Goal: Task Accomplishment & Management: Use online tool/utility

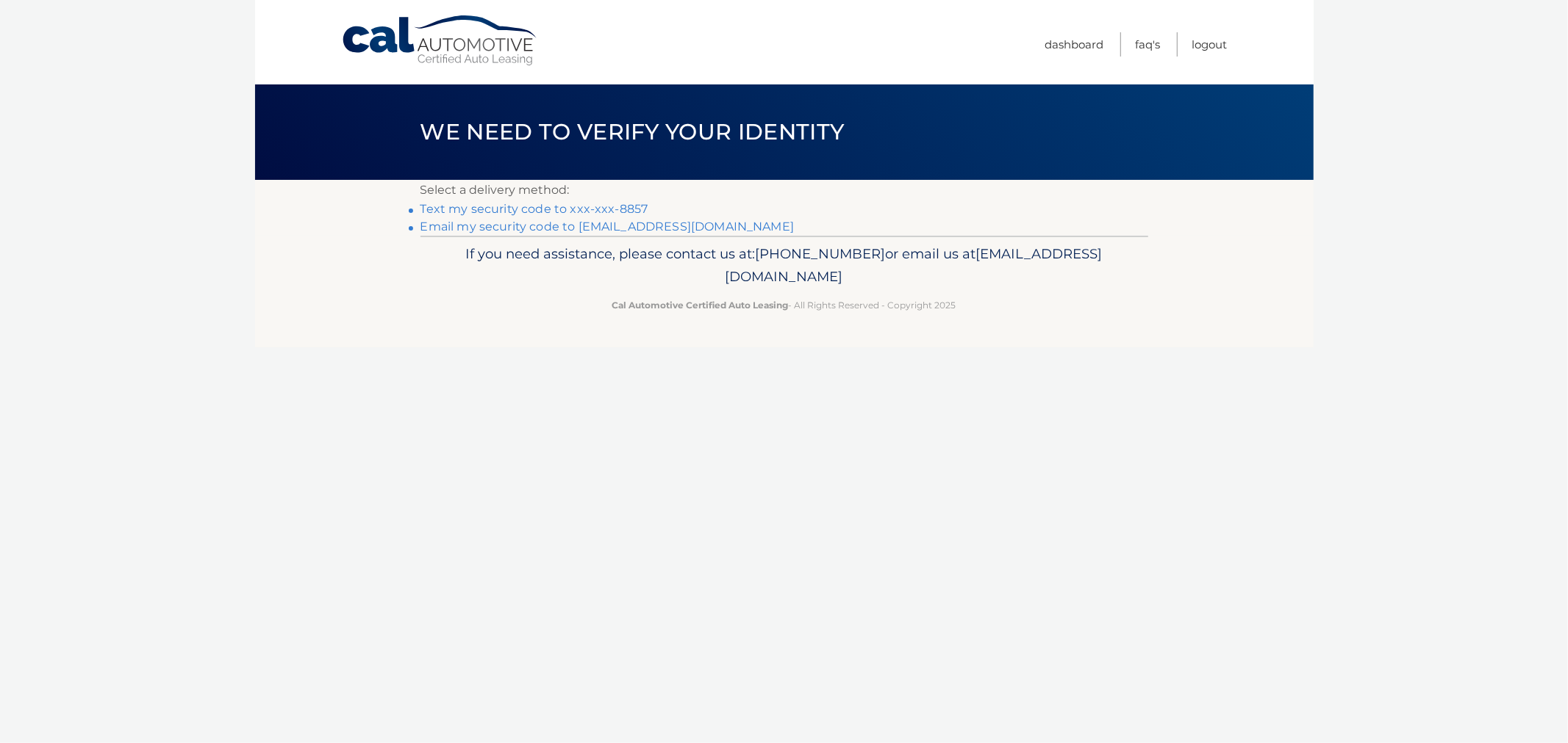
click at [576, 214] on link "Text my security code to xxx-xxx-8857" at bounding box center [534, 209] width 228 height 14
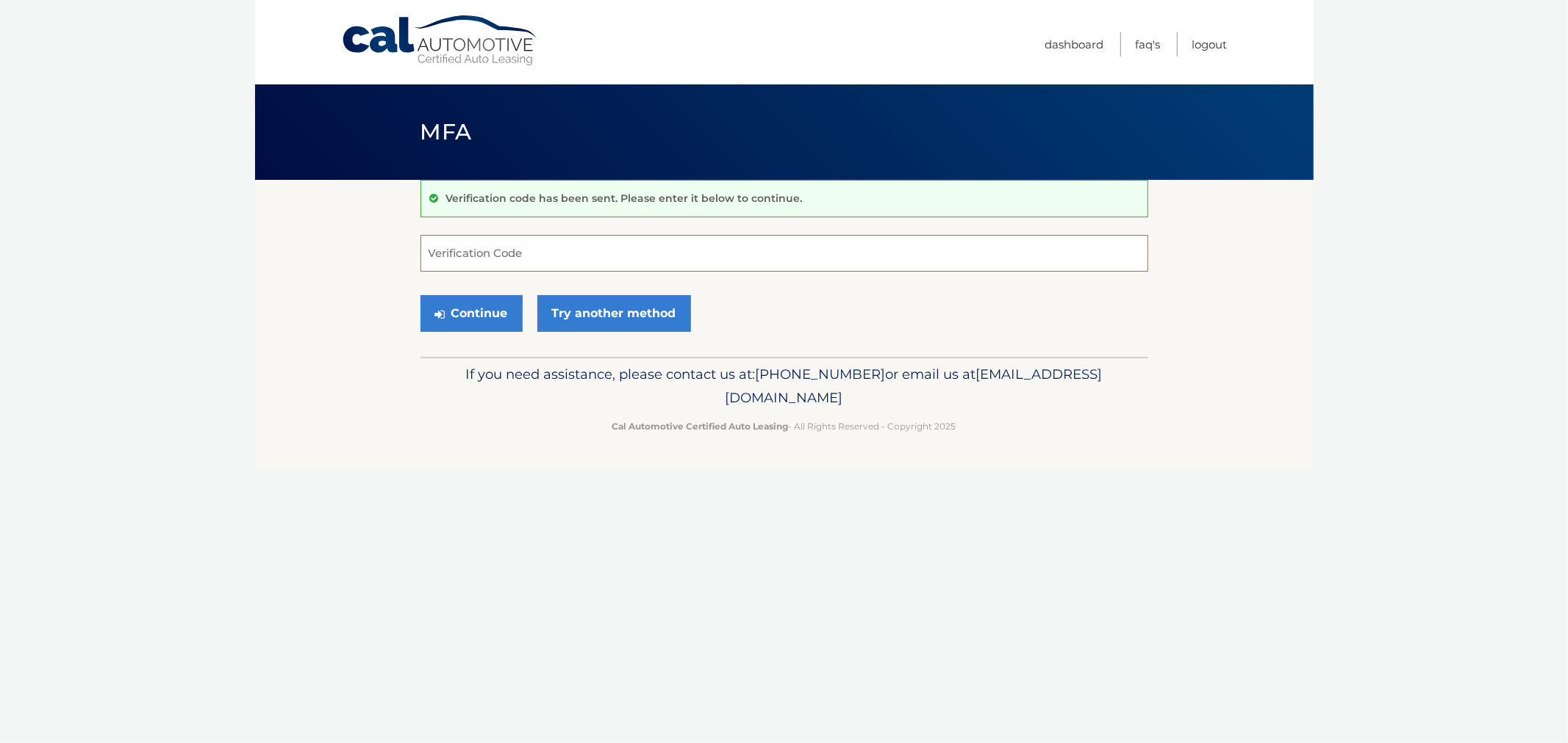
click at [538, 247] on input "Verification Code" at bounding box center [784, 254] width 728 height 37
type input "541751"
click at [420, 295] on button "Continue" at bounding box center [471, 314] width 103 height 37
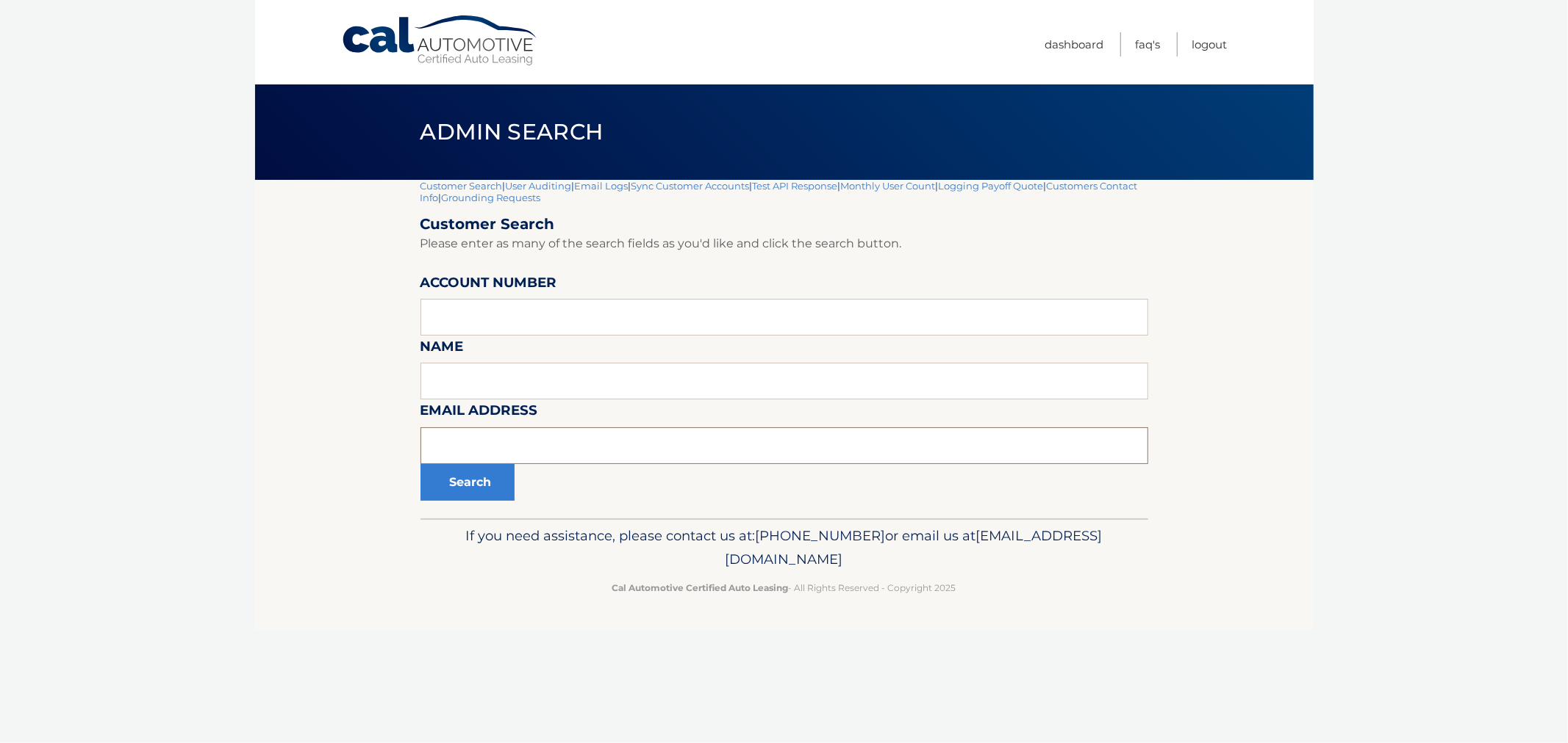
click at [485, 437] on input "text" at bounding box center [784, 446] width 728 height 37
paste input "avitrano.ny@gmail.com"
type input "avitrano.ny@gmail.com"
click at [474, 494] on button "Search" at bounding box center [467, 483] width 94 height 37
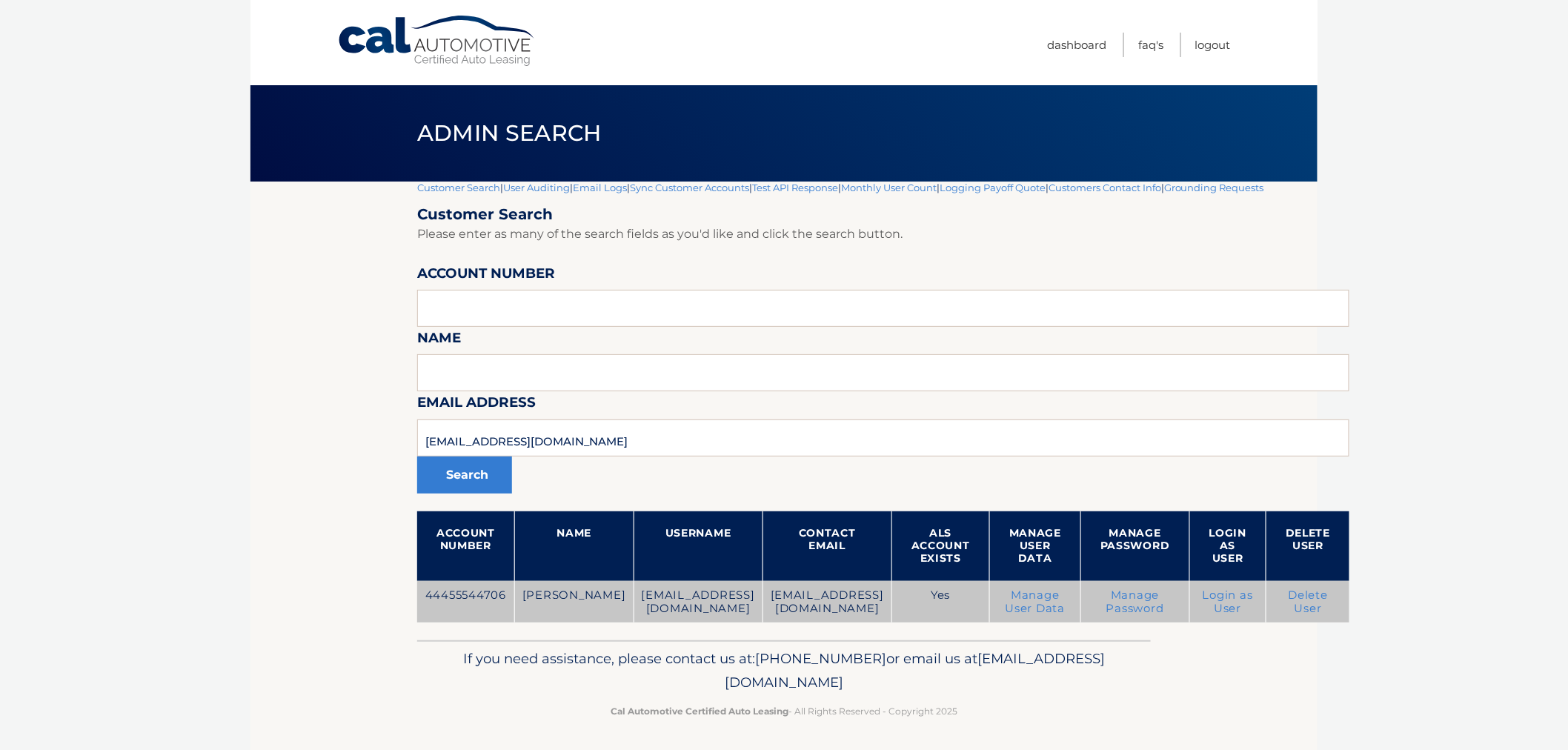
click at [480, 605] on td "44455544706" at bounding box center [466, 602] width 97 height 42
copy td "44455544706"
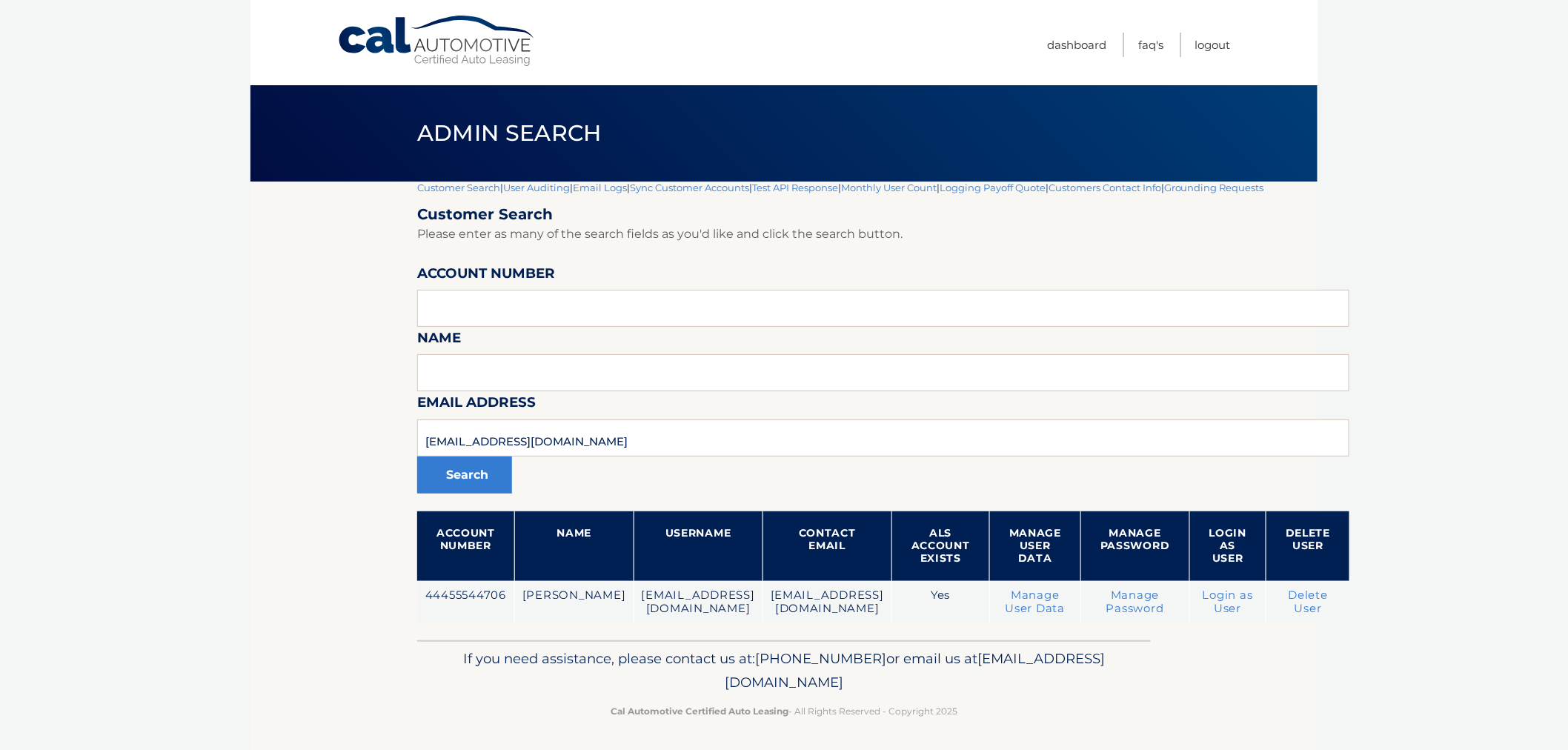
drag, startPoint x: 645, startPoint y: 458, endPoint x: 642, endPoint y: 446, distance: 12.4
click at [645, 457] on div "Search" at bounding box center [883, 475] width 932 height 37
drag, startPoint x: 641, startPoint y: 439, endPoint x: 449, endPoint y: 463, distance: 193.5
click at [320, 438] on section "Customer Search | User Auditing | Email Logs | Sync Customer Accounts | Test AP…" at bounding box center [784, 411] width 1067 height 459
paste input "mmargb02"
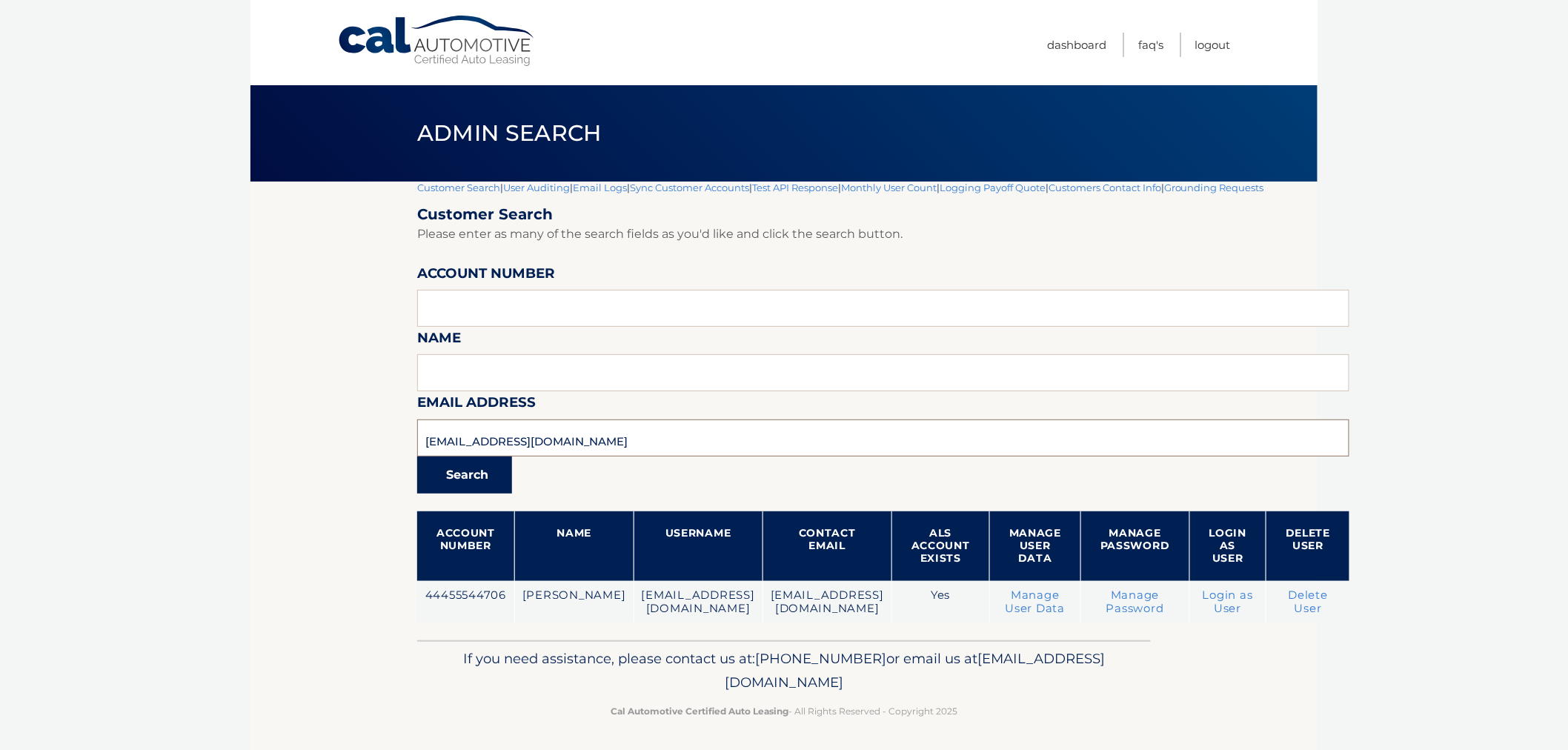
type input "[EMAIL_ADDRESS][DOMAIN_NAME]"
click at [453, 470] on button "Search" at bounding box center [465, 475] width 95 height 37
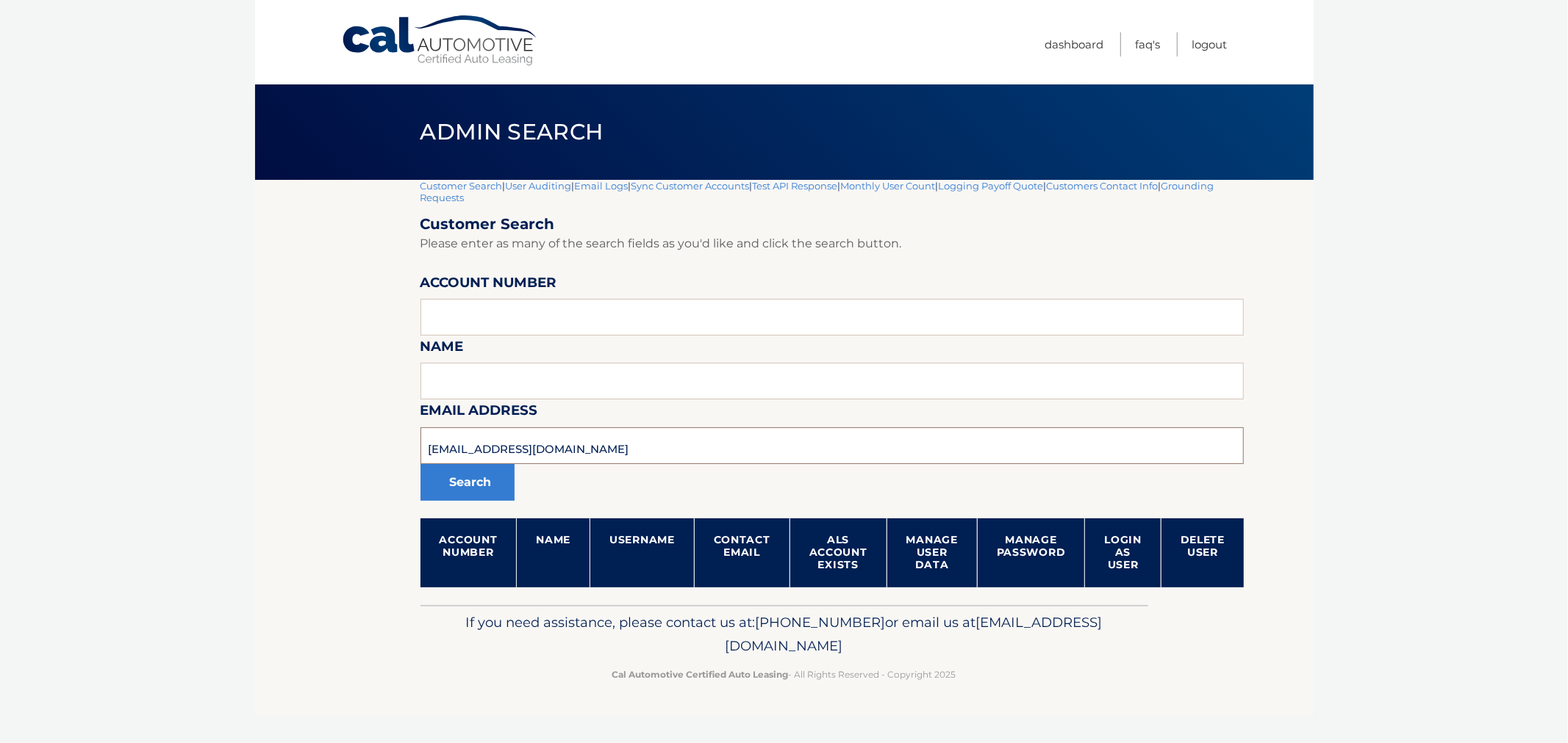
drag, startPoint x: 574, startPoint y: 449, endPoint x: 296, endPoint y: 441, distance: 278.1
click at [296, 441] on section "Customer Search | User Auditing | Email Logs | Sync Customer Accounts | Test AP…" at bounding box center [784, 392] width 1058 height 425
